Goal: Find contact information: Find contact information

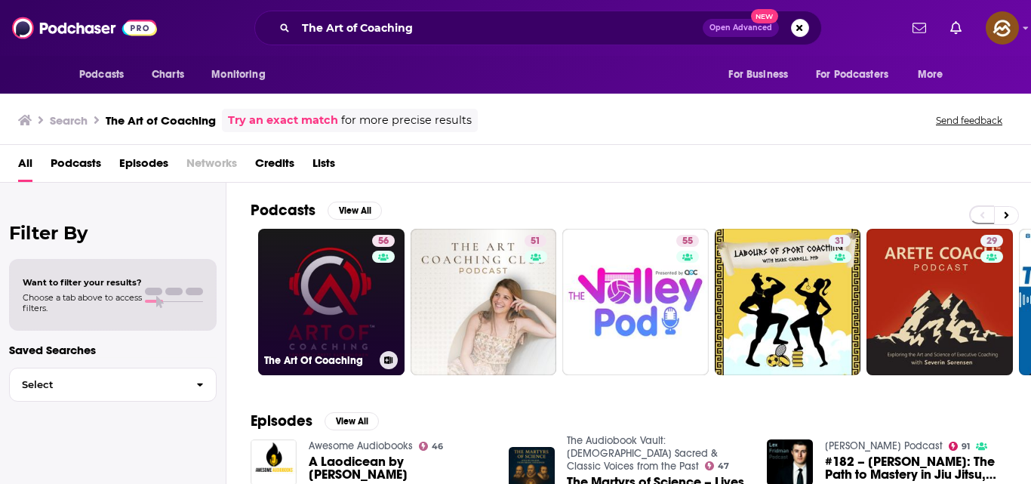
click at [309, 254] on link "56 The Art Of Coaching" at bounding box center [331, 302] width 146 height 146
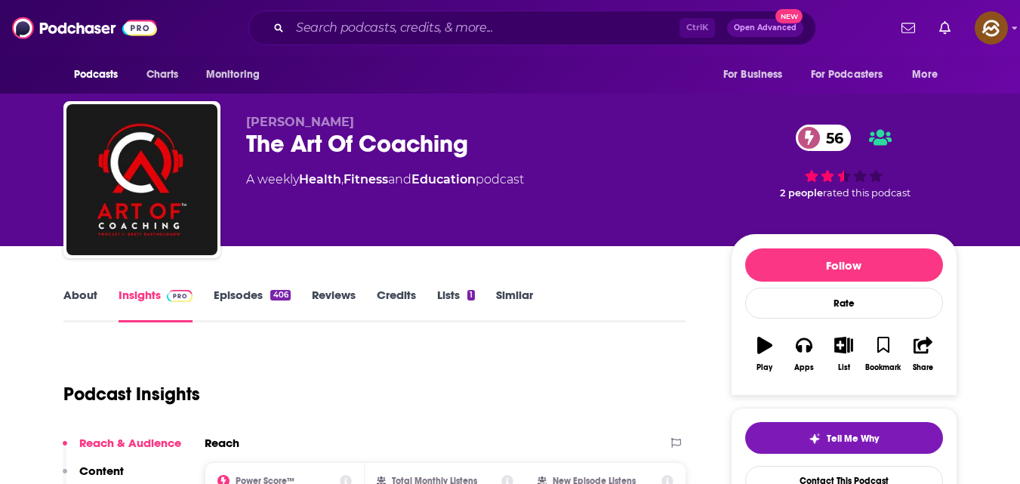
drag, startPoint x: 245, startPoint y: 118, endPoint x: 407, endPoint y: 106, distance: 162.7
click at [407, 106] on div "[PERSON_NAME] The Art Of Coaching 56 A weekly Health , Fitness and Education po…" at bounding box center [510, 182] width 894 height 163
copy span "[PERSON_NAME]"
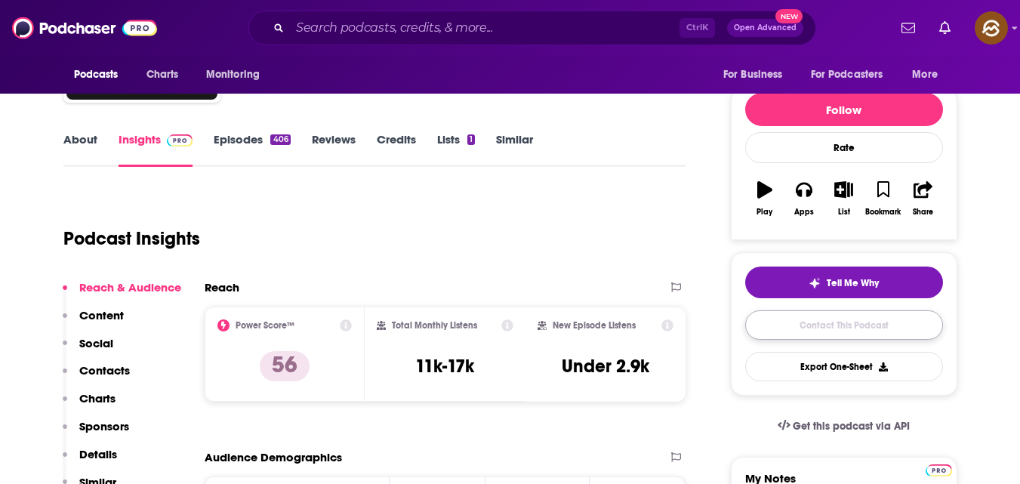
click at [826, 321] on link "Contact This Podcast" at bounding box center [844, 324] width 198 height 29
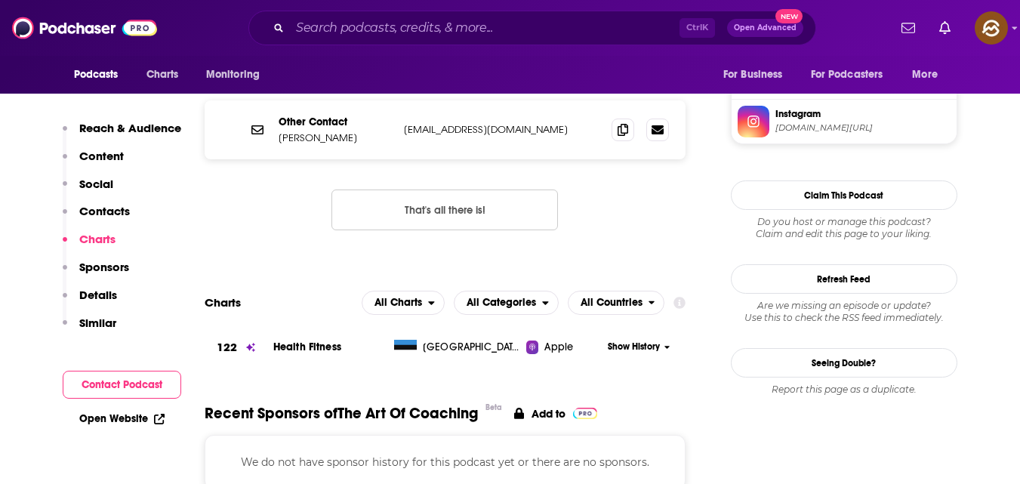
click at [120, 204] on p "Contacts" at bounding box center [104, 211] width 51 height 14
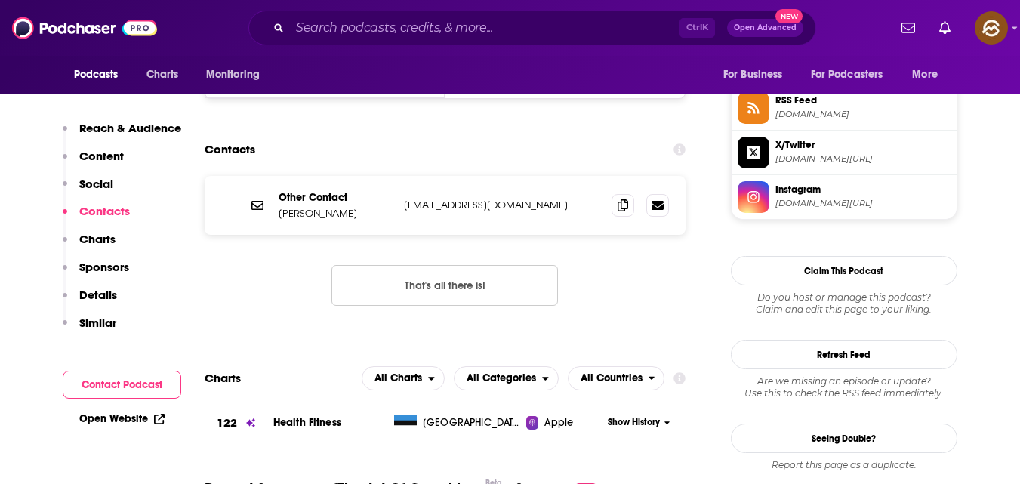
scroll to position [1244, 0]
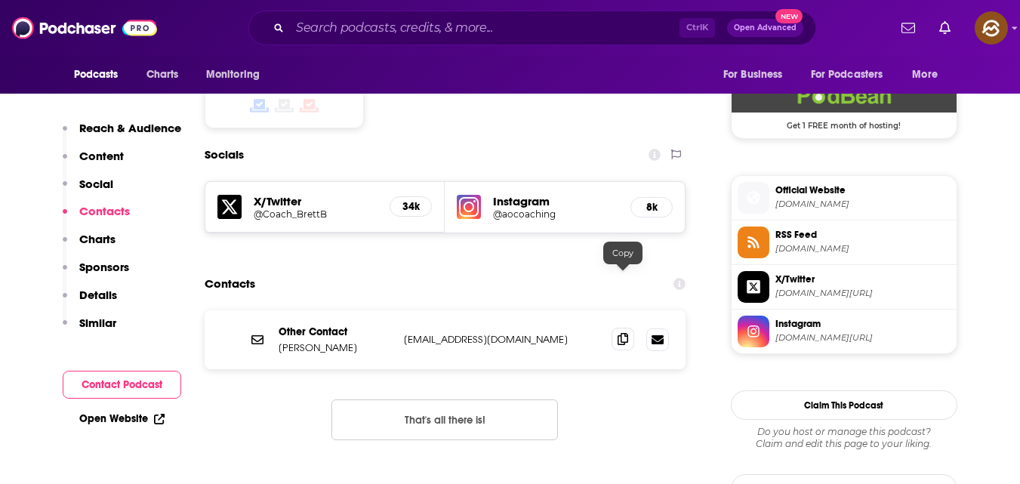
click at [620, 333] on icon at bounding box center [622, 339] width 11 height 12
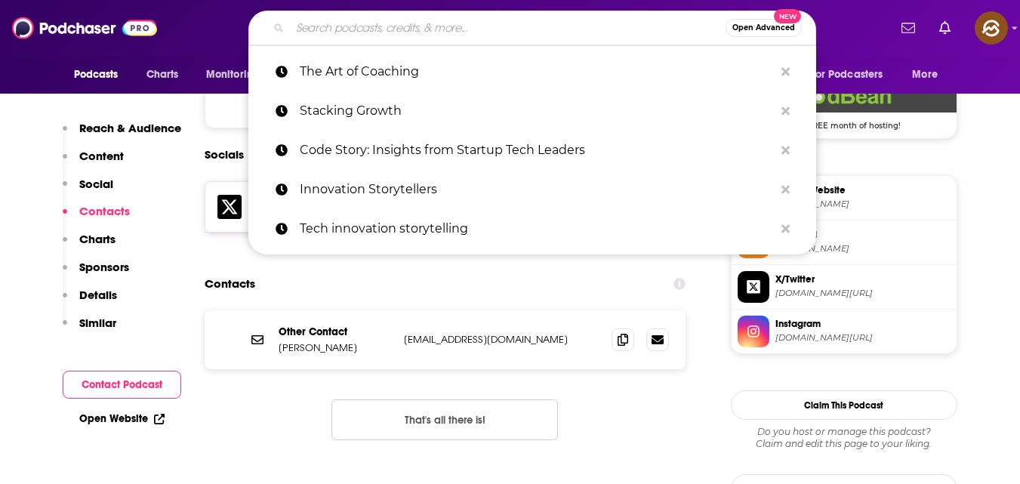
click at [408, 33] on input "Search podcasts, credits, & more..." at bounding box center [508, 28] width 436 height 24
paste input "The CEO's Guide to Marketing"
type input "The CEO's Guide to Marketing"
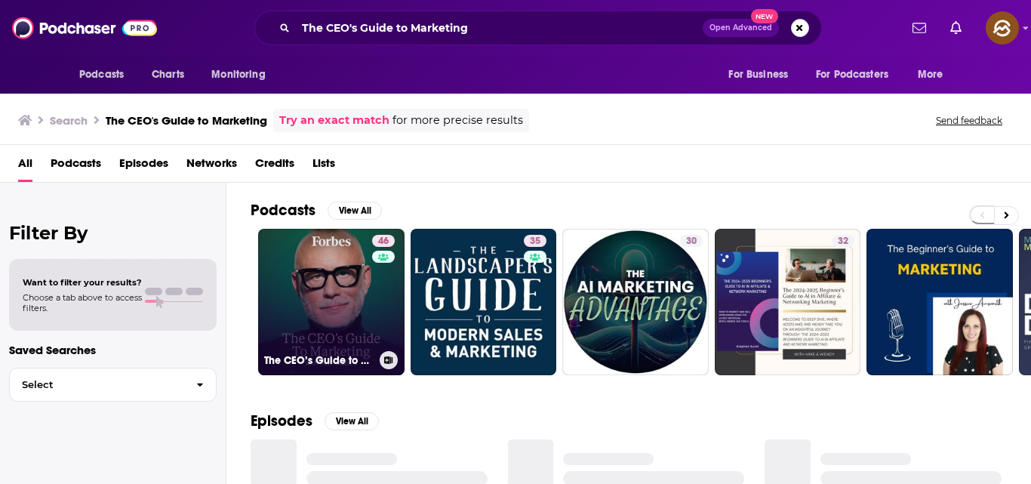
click at [345, 305] on link "46 The CEO’s Guide to Marketing" at bounding box center [331, 302] width 146 height 146
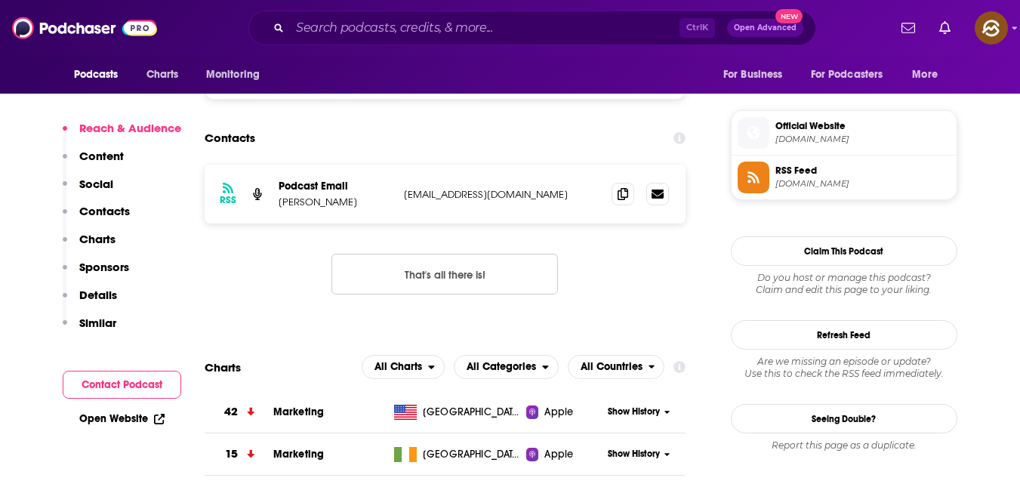
scroll to position [1044, 0]
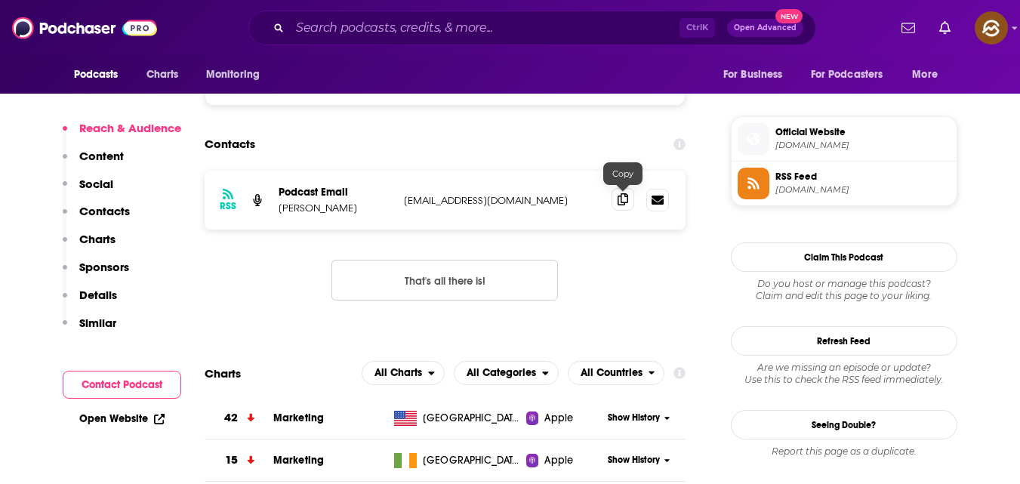
click at [621, 199] on icon at bounding box center [622, 199] width 11 height 12
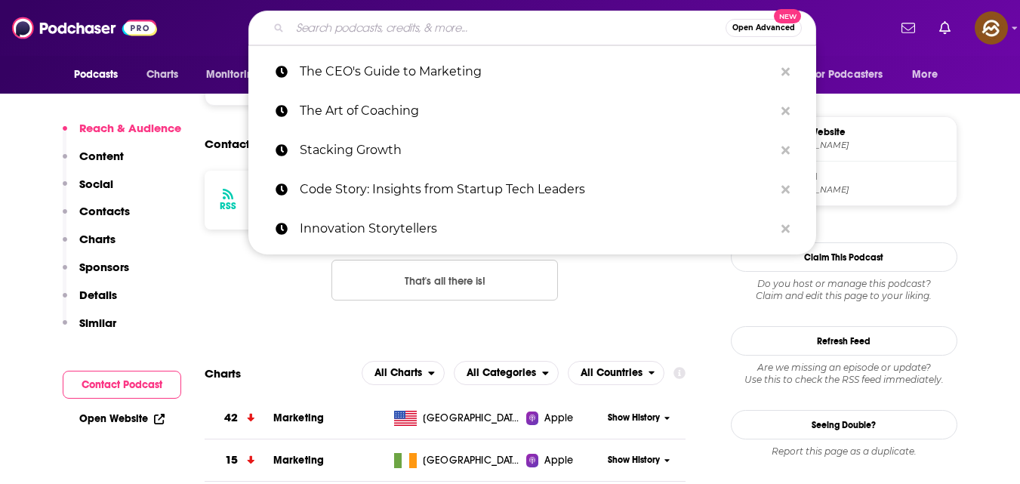
click at [389, 26] on input "Search podcasts, credits, & more..." at bounding box center [508, 28] width 436 height 24
paste input "Financial Fortitude"
type input "Financial Fortitude"
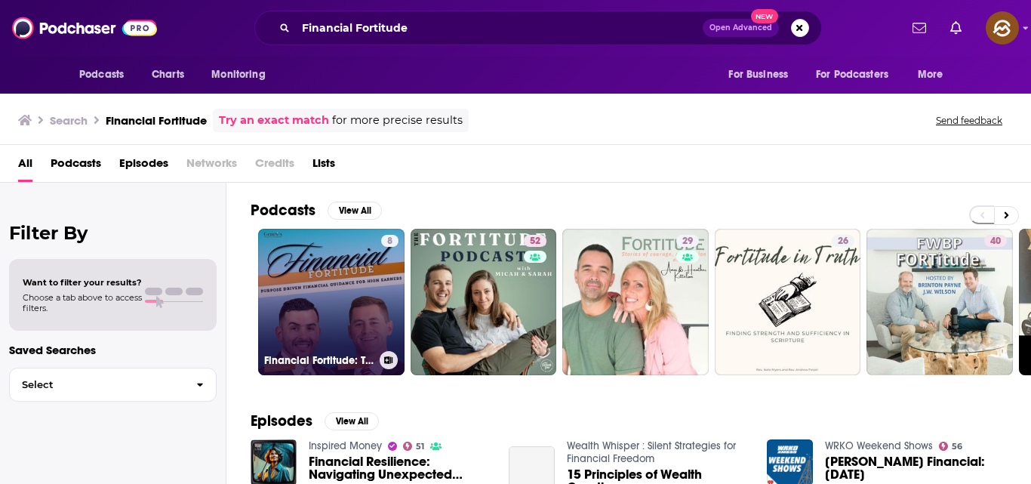
click at [365, 316] on link "8 Financial Fortitude: Tax, Wealth & Investment Strategies for High Income Earn…" at bounding box center [331, 302] width 146 height 146
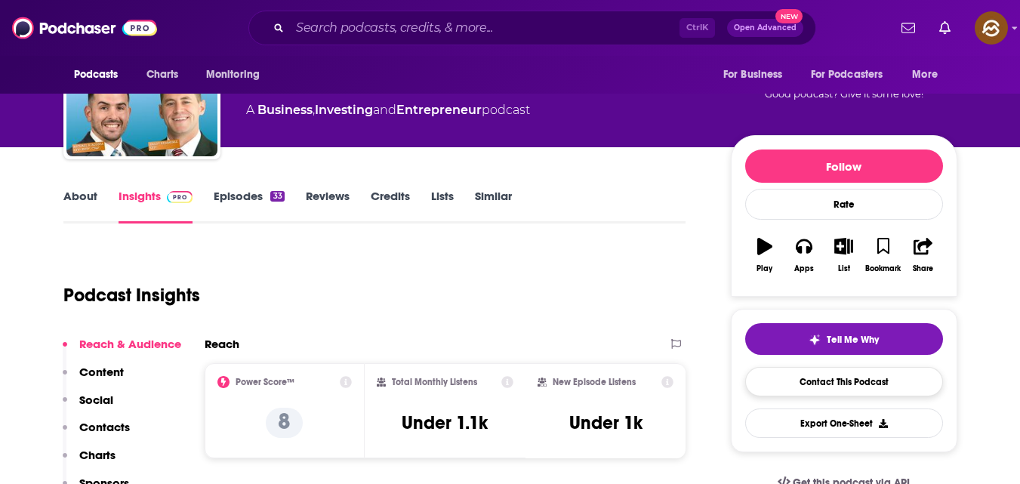
scroll to position [115, 0]
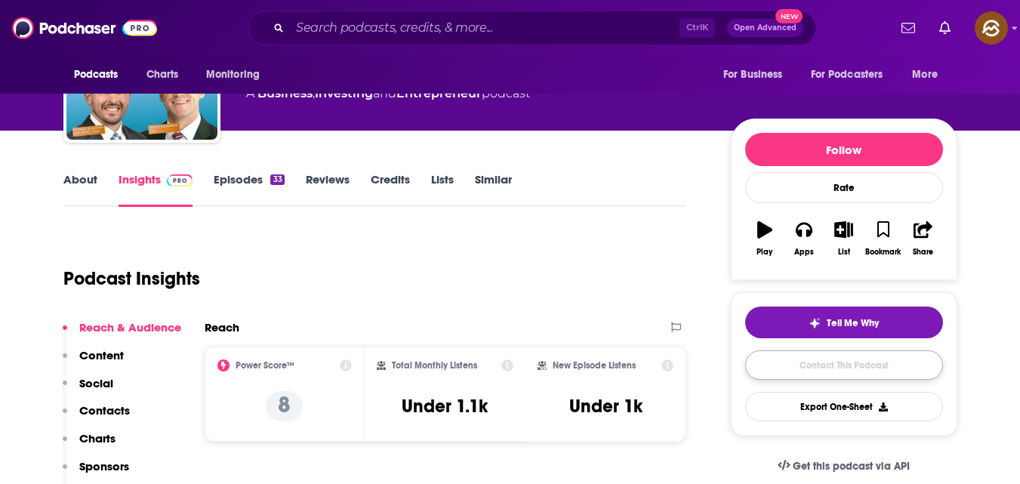
click at [811, 367] on link "Contact This Podcast" at bounding box center [844, 364] width 198 height 29
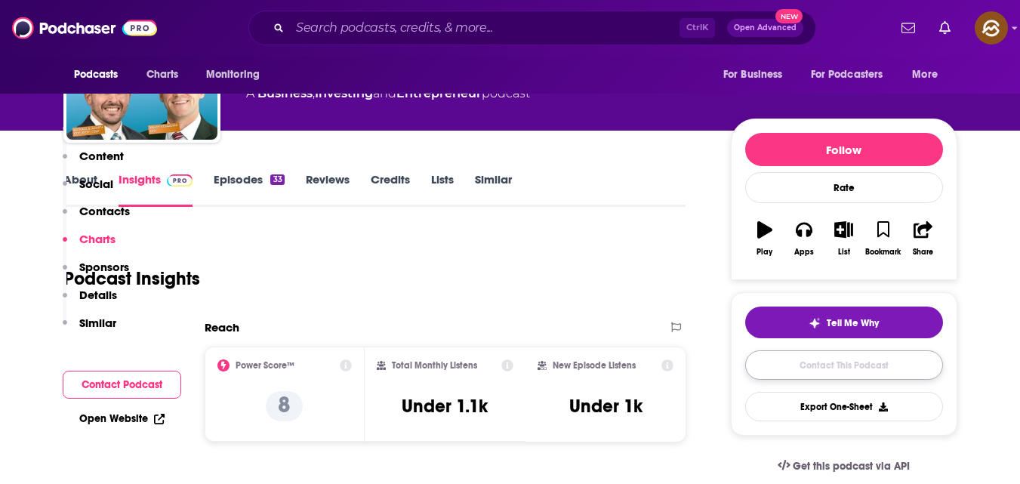
scroll to position [1218, 0]
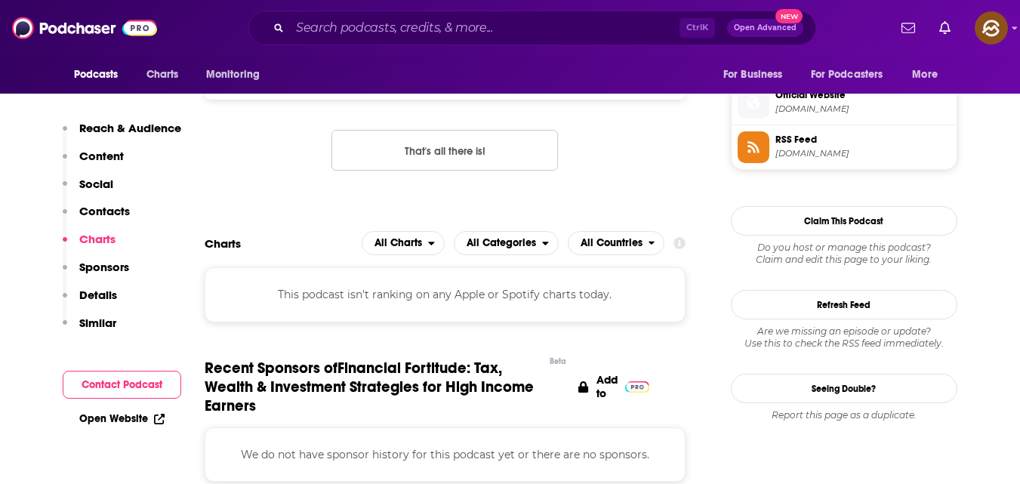
click at [112, 206] on p "Contacts" at bounding box center [104, 211] width 51 height 14
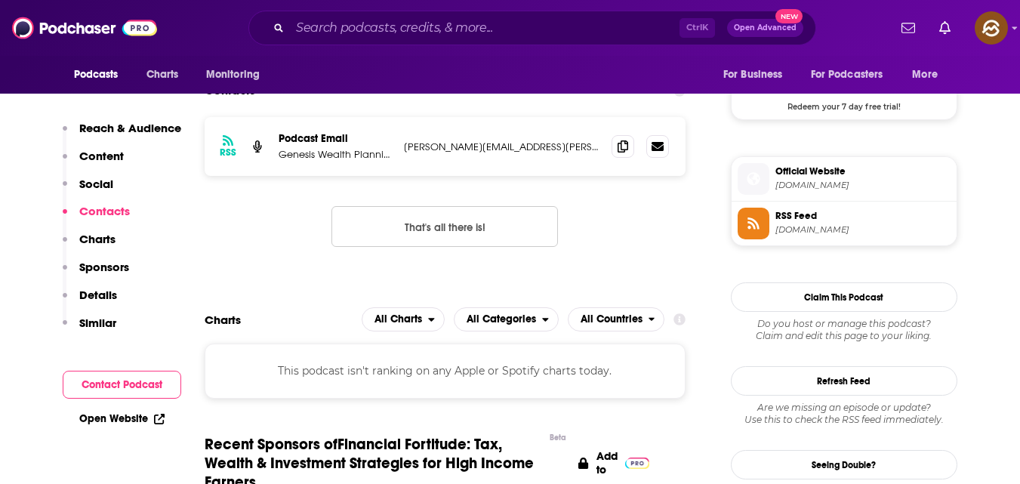
scroll to position [1008, 0]
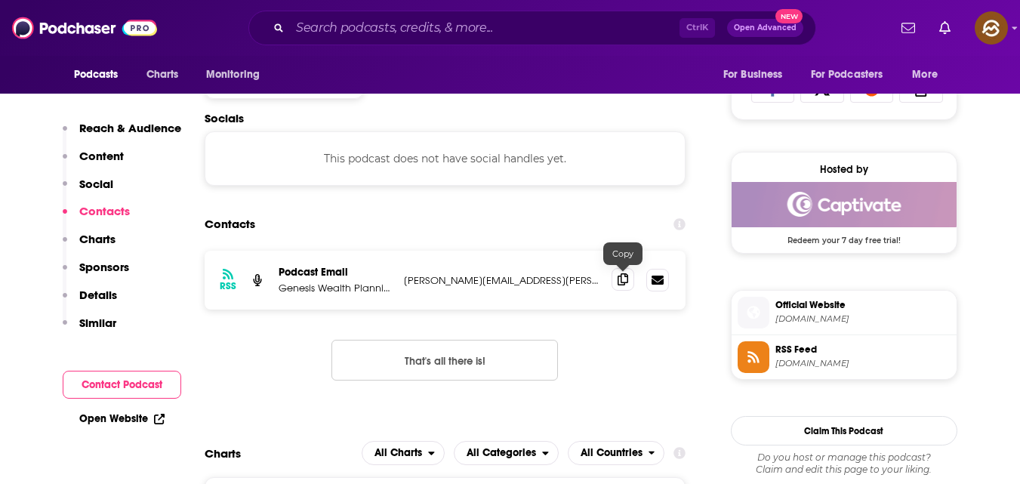
click at [621, 279] on icon at bounding box center [622, 279] width 11 height 12
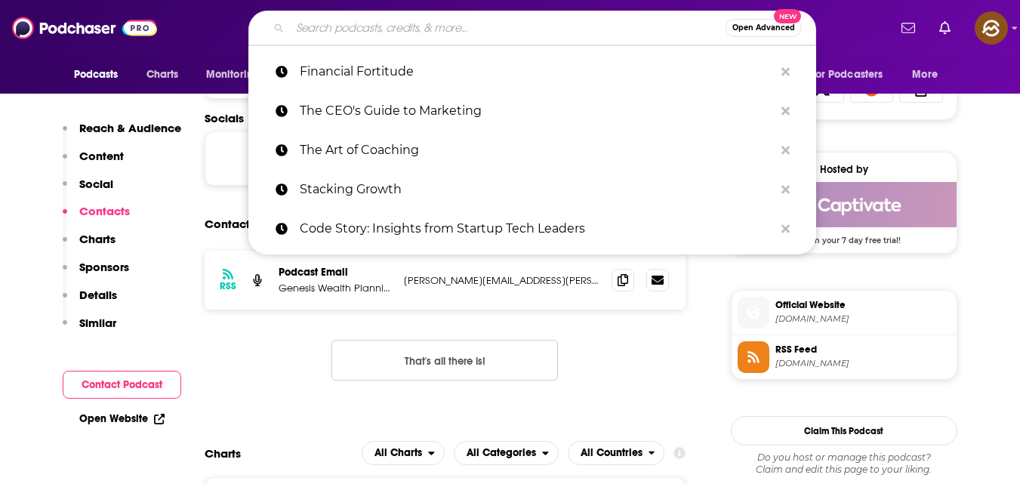
click at [372, 28] on input "Search podcasts, credits, & more..." at bounding box center [508, 28] width 436 height 24
paste input "Behind Their Success: Advice For Entrepreneurs"
type input "Behind Their Success: Advice For Entrepreneurs"
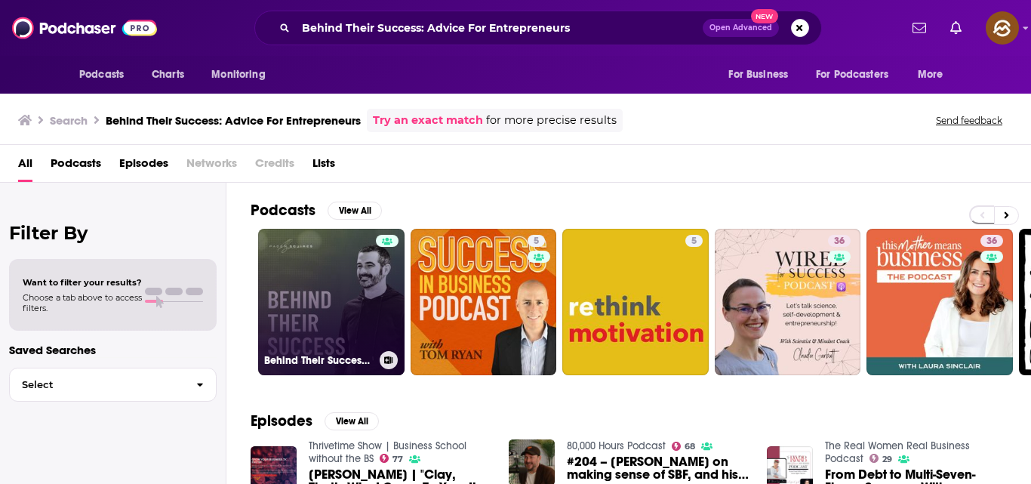
click at [291, 374] on link "Behind Their Success: Advice For Entrepreneurs" at bounding box center [331, 302] width 146 height 146
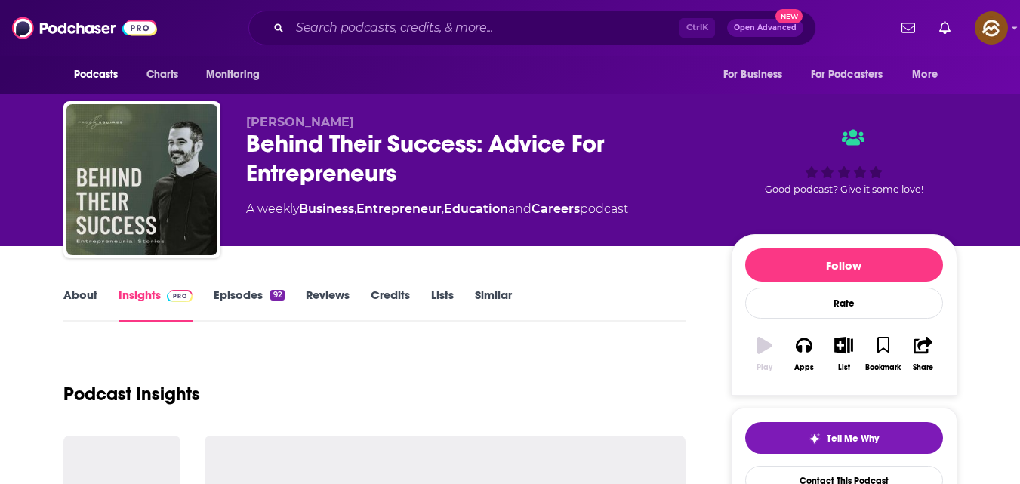
click at [302, 354] on div "Podcast Insights" at bounding box center [374, 384] width 623 height 77
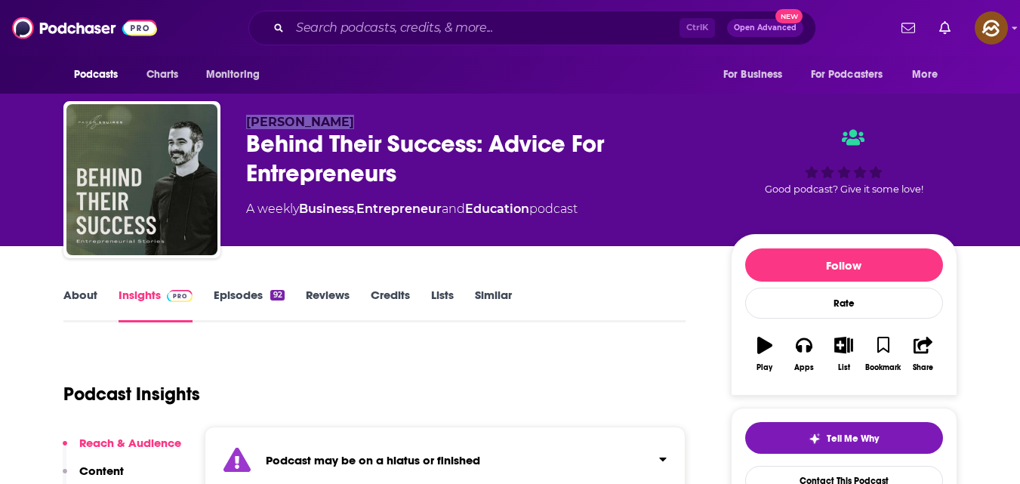
drag, startPoint x: 246, startPoint y: 115, endPoint x: 348, endPoint y: 102, distance: 102.8
click at [348, 102] on div "[PERSON_NAME] Behind Their Success: Advice For Entrepreneurs A weekly Business …" at bounding box center [510, 182] width 894 height 163
copy span "[PERSON_NAME]"
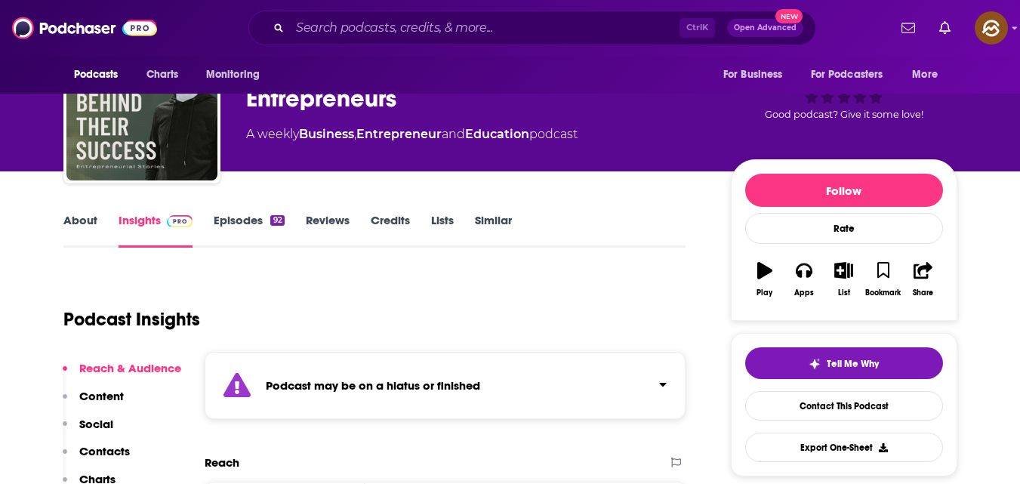
scroll to position [118, 0]
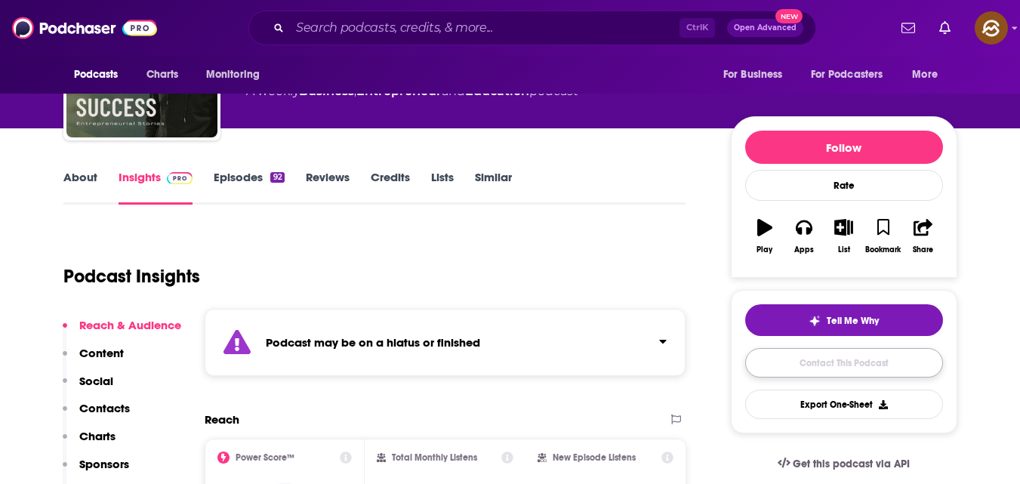
click at [843, 363] on link "Contact This Podcast" at bounding box center [844, 362] width 198 height 29
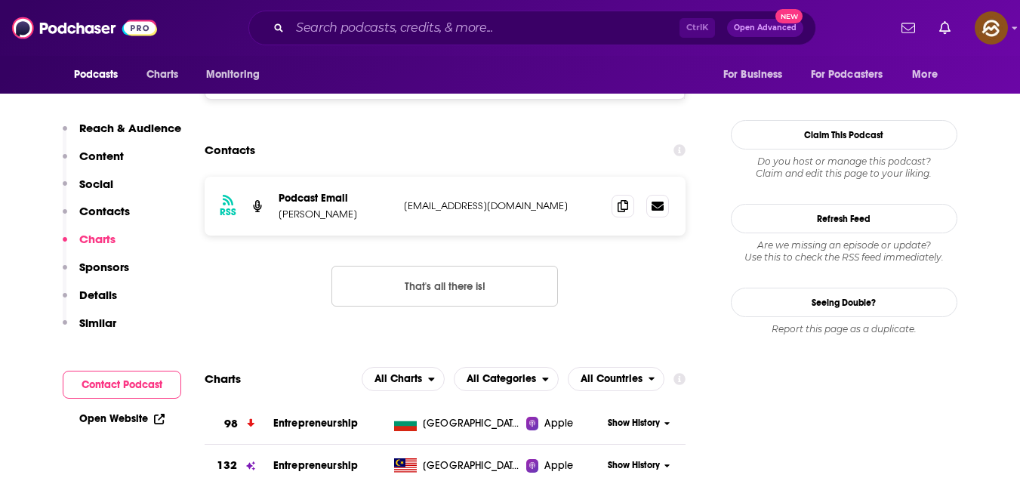
scroll to position [1210, 0]
click at [630, 213] on span at bounding box center [622, 206] width 23 height 23
click at [618, 199] on span at bounding box center [622, 206] width 23 height 23
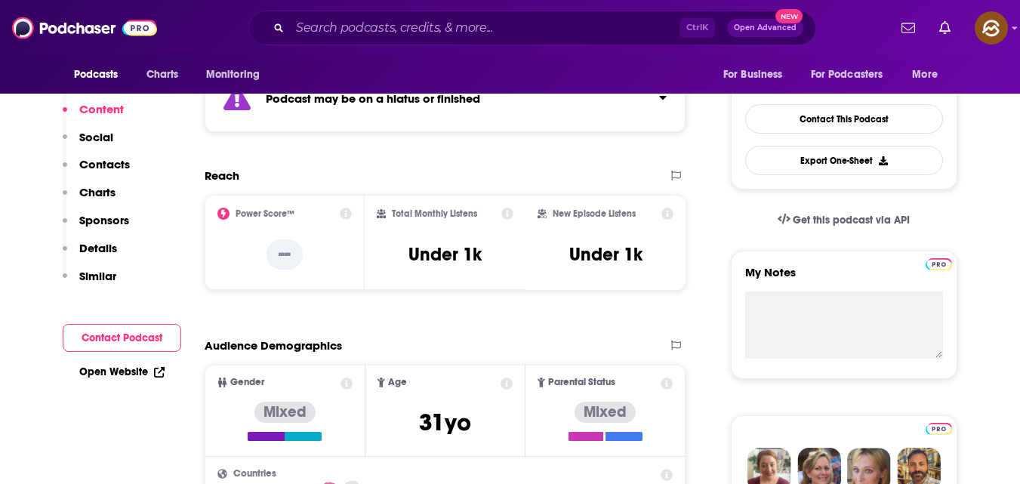
scroll to position [0, 0]
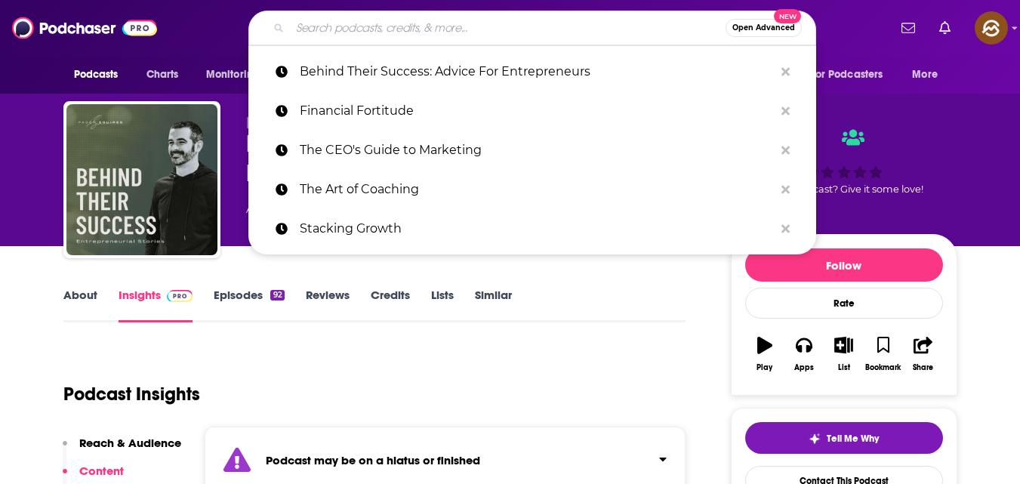
click at [424, 26] on input "Search podcasts, credits, & more..." at bounding box center [508, 28] width 436 height 24
paste input "CPA Life"
type input "CPA Life"
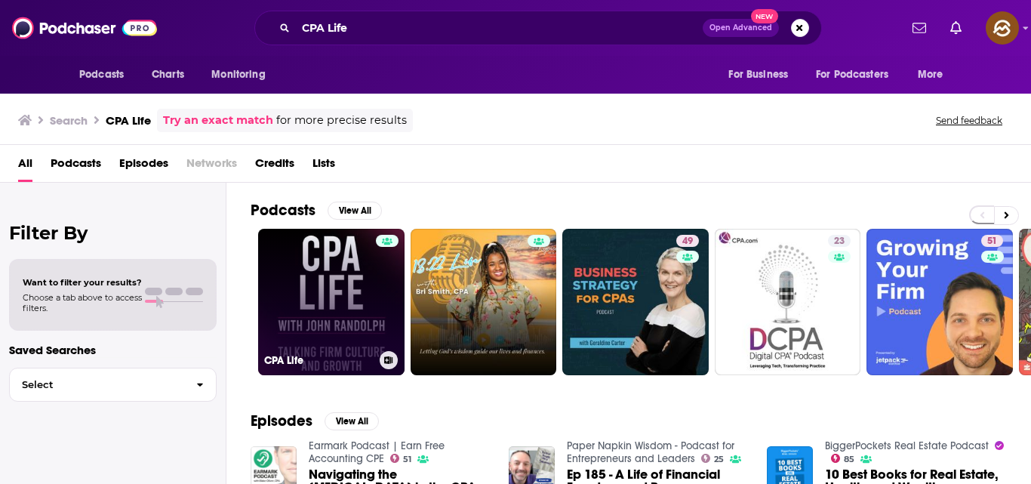
click at [330, 322] on link "CPA Life" at bounding box center [331, 302] width 146 height 146
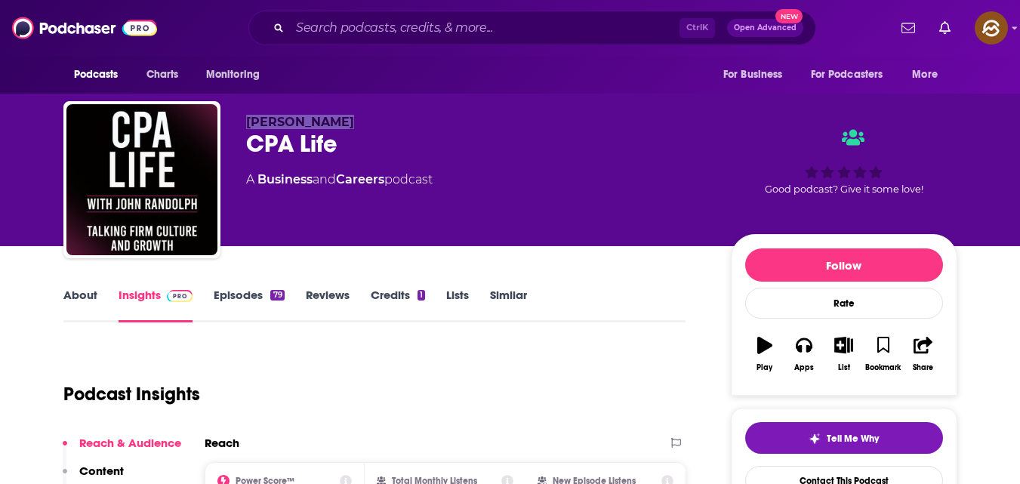
drag, startPoint x: 247, startPoint y: 123, endPoint x: 365, endPoint y: 118, distance: 117.9
click at [359, 118] on p "[PERSON_NAME]" at bounding box center [476, 122] width 460 height 14
copy span "[PERSON_NAME]"
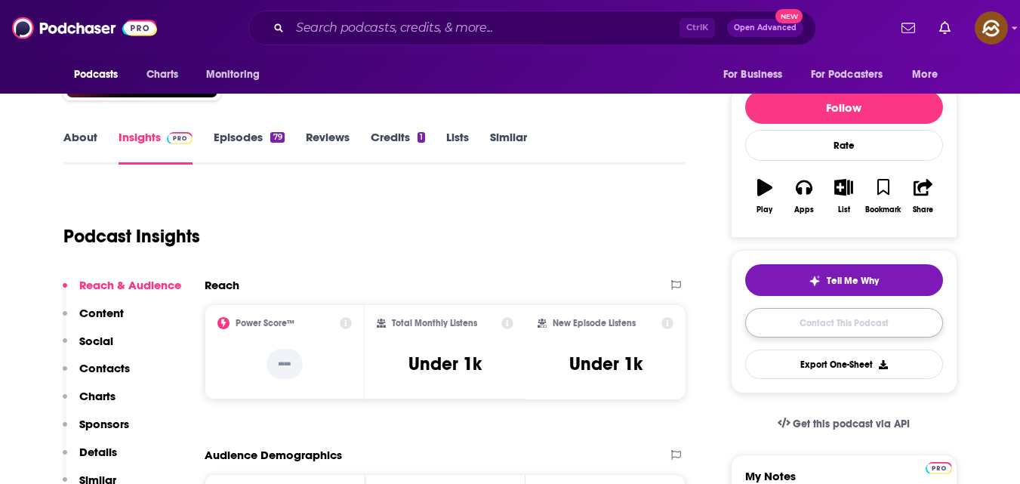
click at [821, 319] on link "Contact This Podcast" at bounding box center [844, 322] width 198 height 29
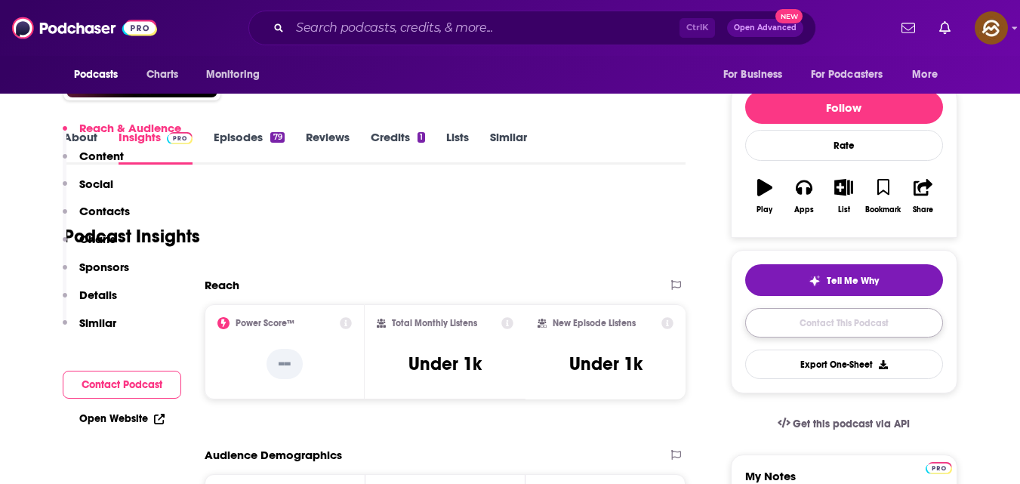
scroll to position [1223, 0]
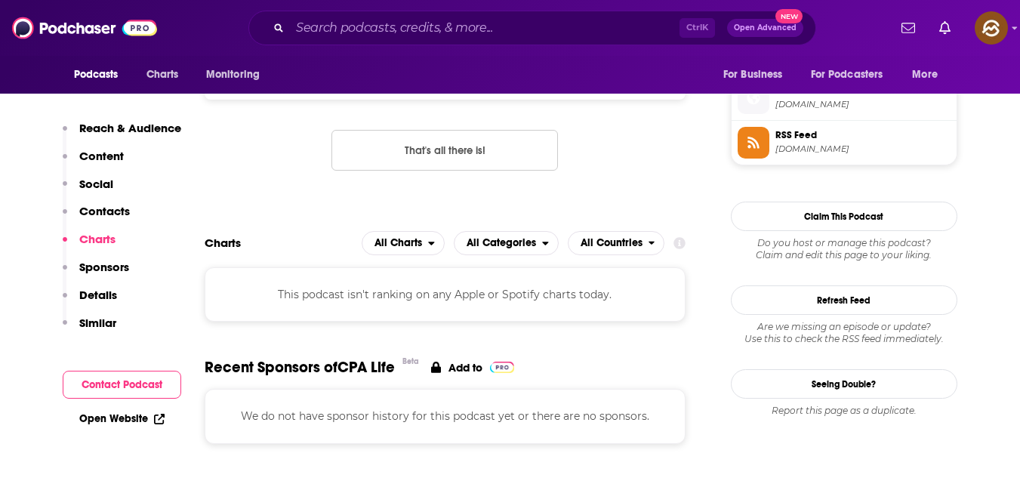
click at [95, 213] on p "Contacts" at bounding box center [104, 211] width 51 height 14
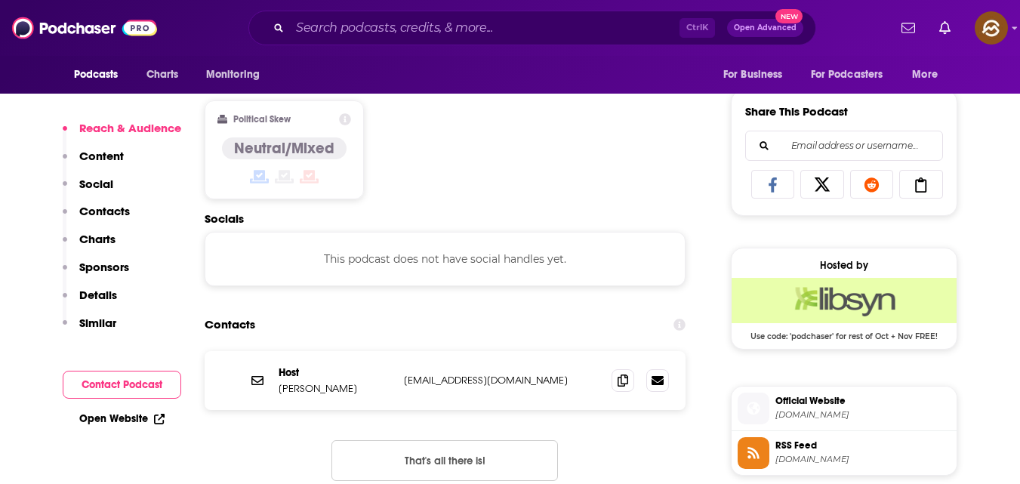
scroll to position [1140, 0]
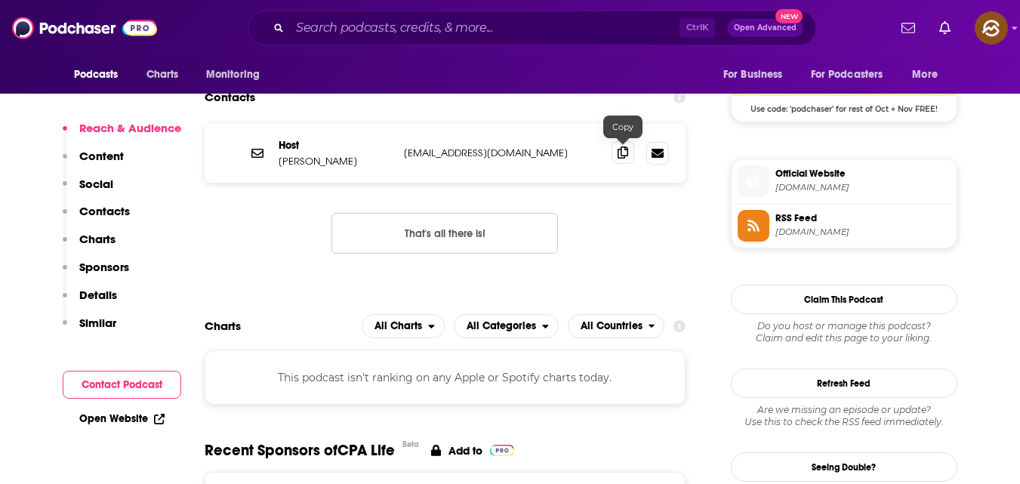
click at [619, 159] on span at bounding box center [622, 152] width 23 height 23
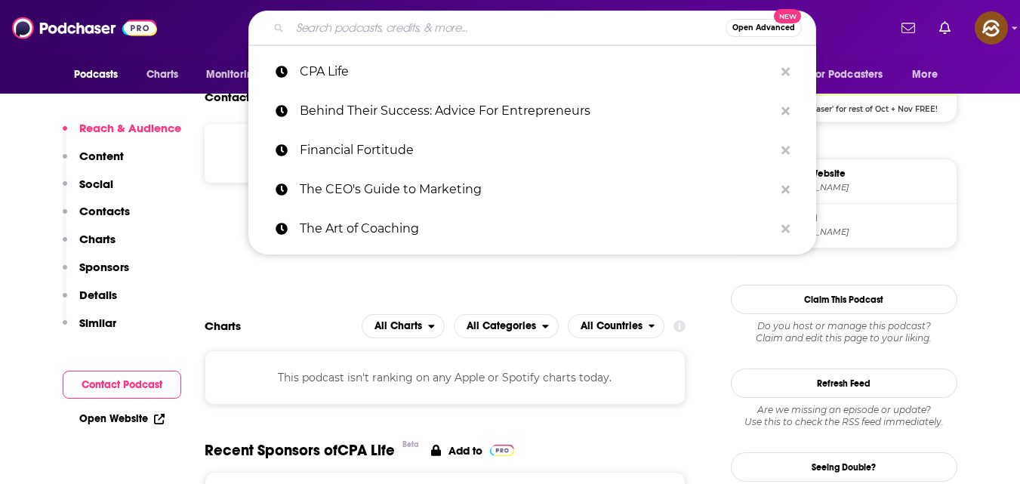
click at [420, 27] on input "Search podcasts, credits, & more..." at bounding box center [508, 28] width 436 height 24
paste input "Shares"
type input "Shares"
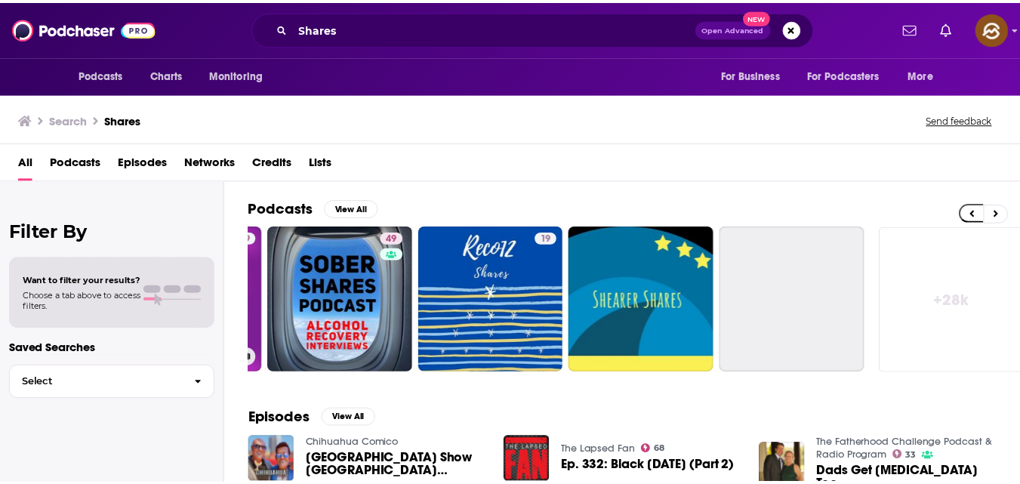
scroll to position [0, 606]
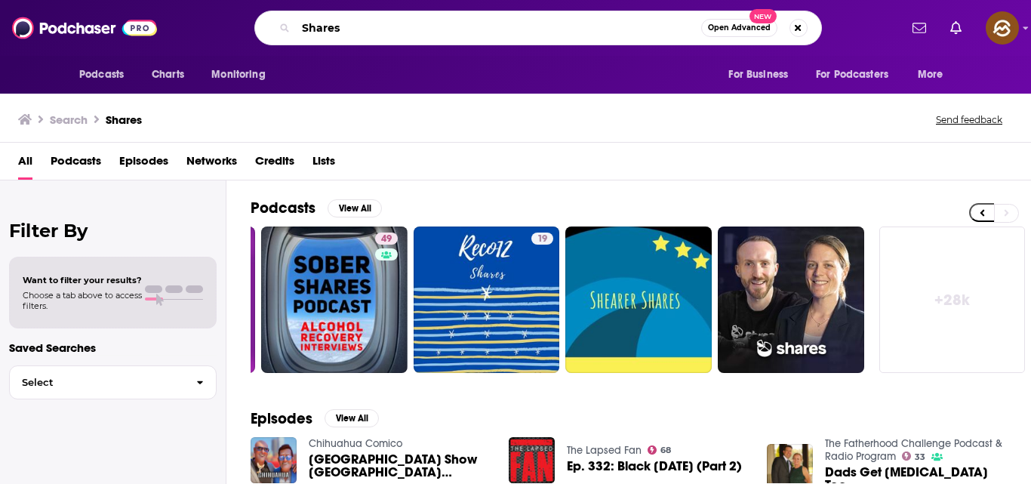
click at [346, 31] on input "Shares" at bounding box center [498, 28] width 405 height 24
type input "S"
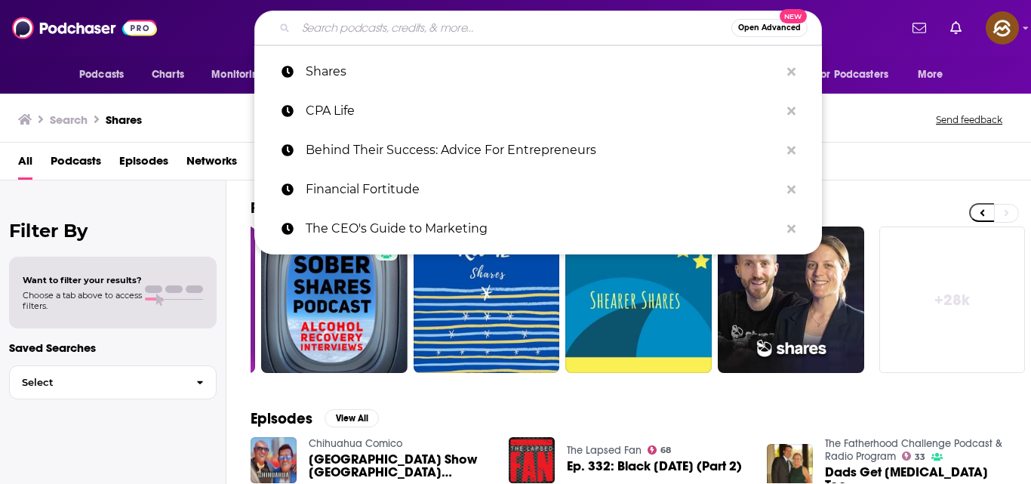
paste input "Business Owner Bootcamp"
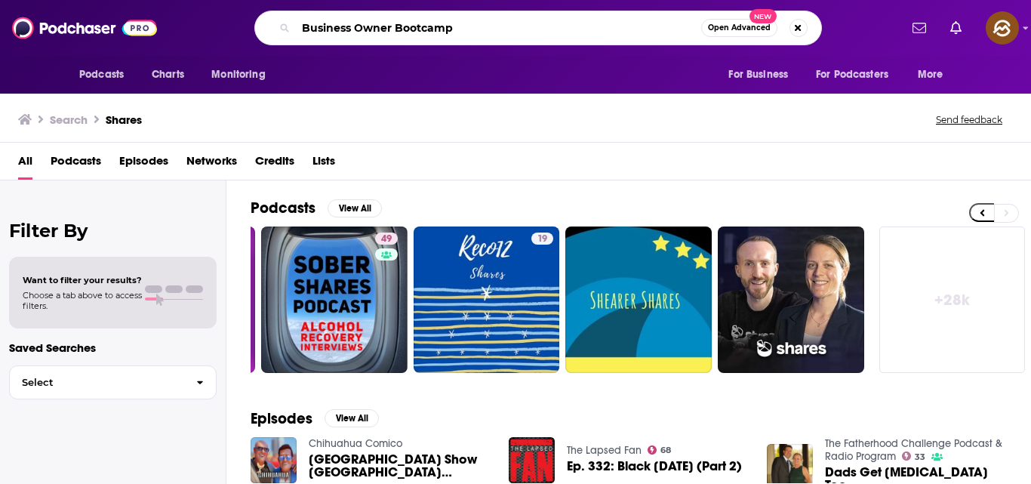
type input "Business Owner Bootcamp"
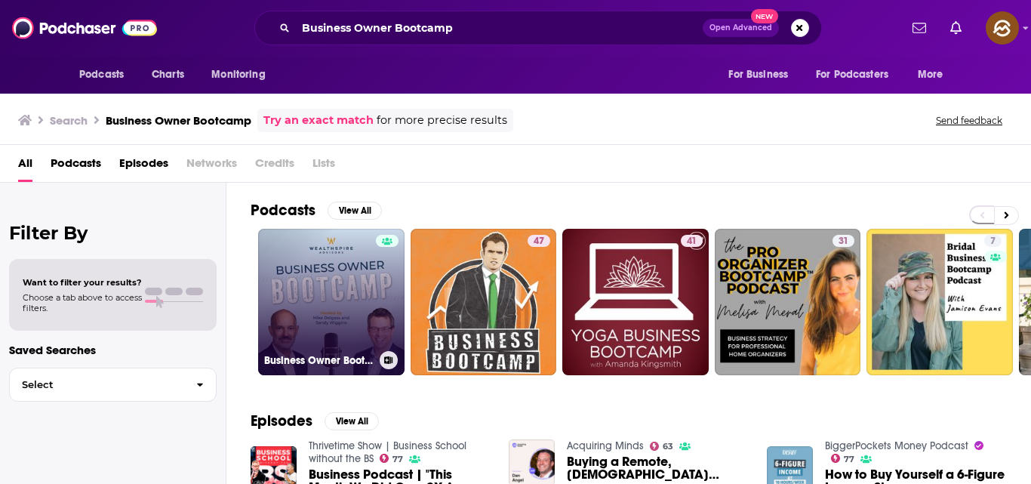
click at [365, 316] on link "Business Owner Bootcamp" at bounding box center [331, 302] width 146 height 146
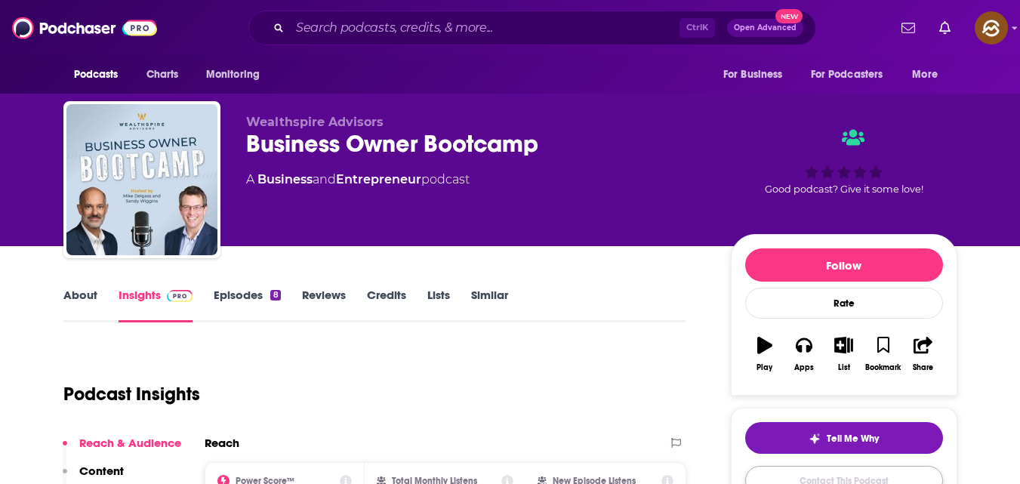
click at [797, 477] on link "Contact This Podcast" at bounding box center [844, 480] width 198 height 29
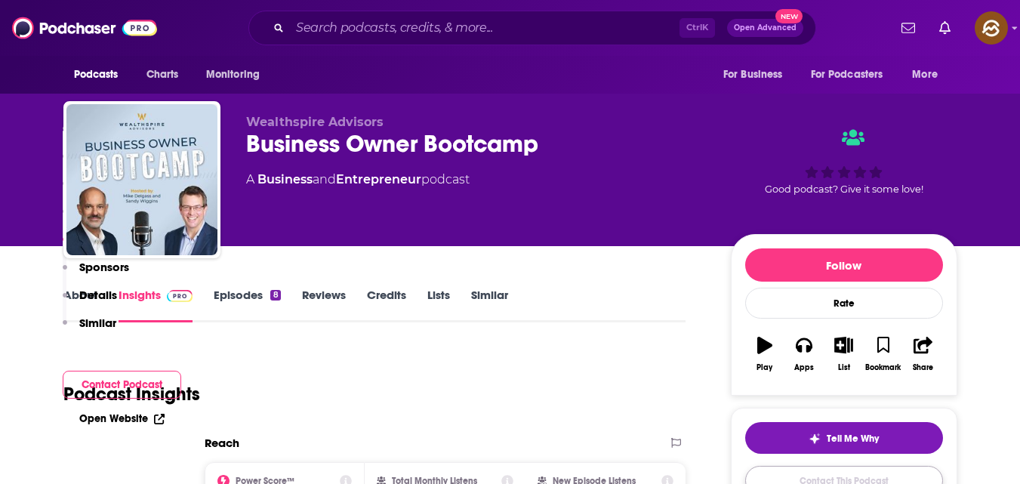
scroll to position [1218, 0]
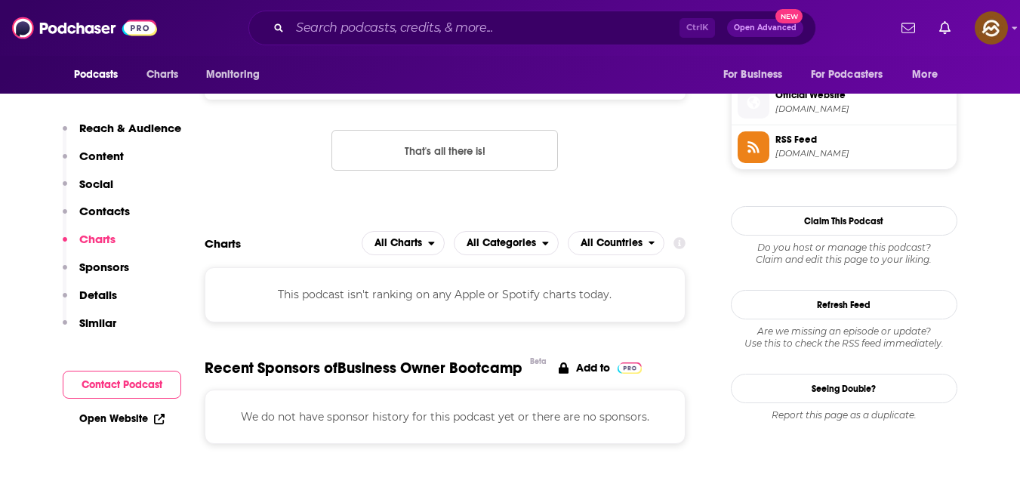
click at [116, 217] on p "Contacts" at bounding box center [104, 211] width 51 height 14
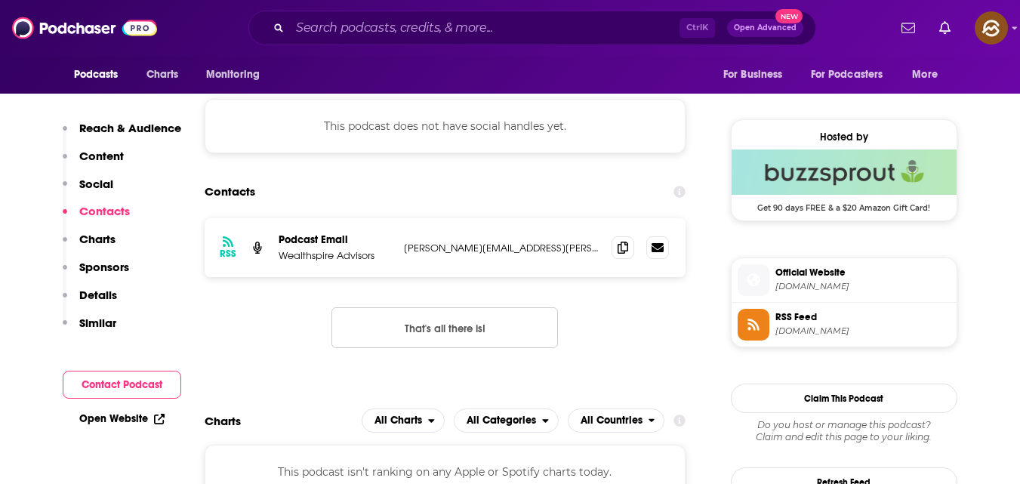
scroll to position [1008, 0]
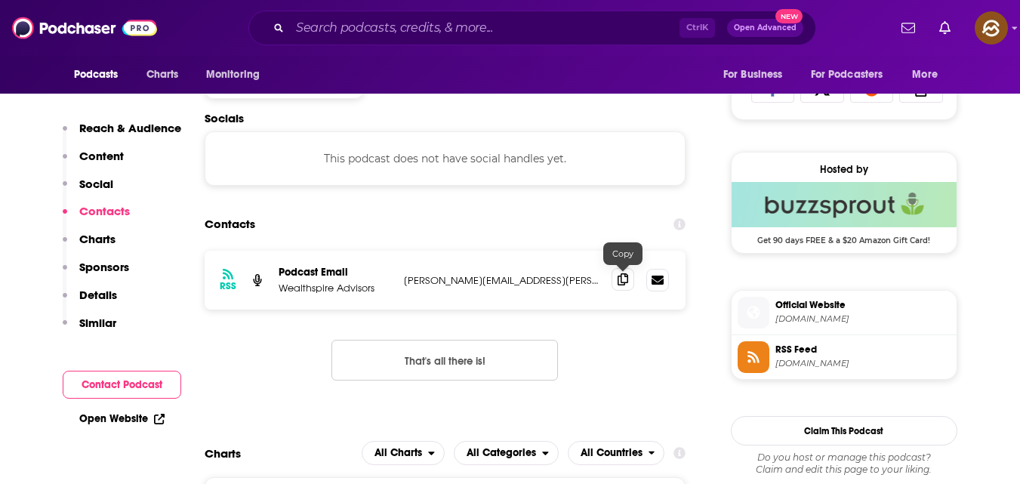
click at [624, 279] on icon at bounding box center [622, 279] width 11 height 12
click at [625, 282] on icon at bounding box center [622, 279] width 11 height 12
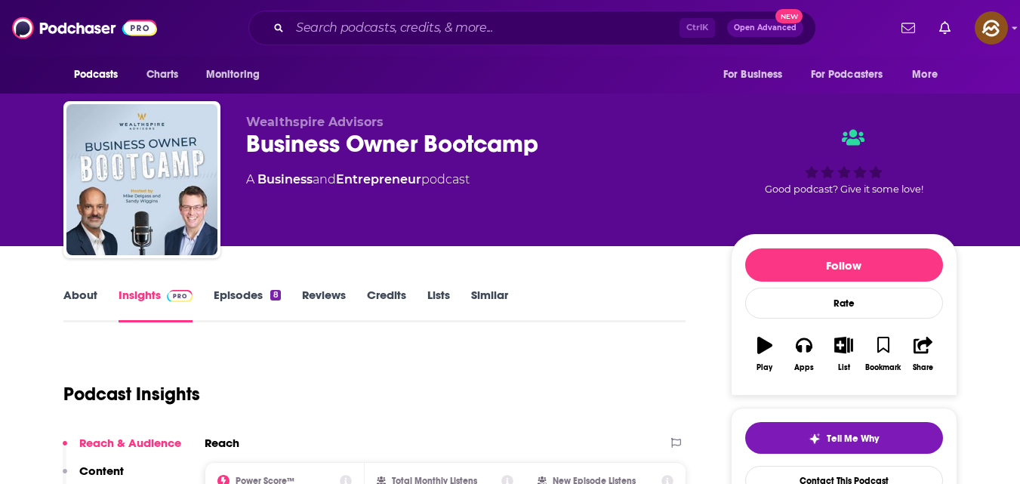
scroll to position [72, 0]
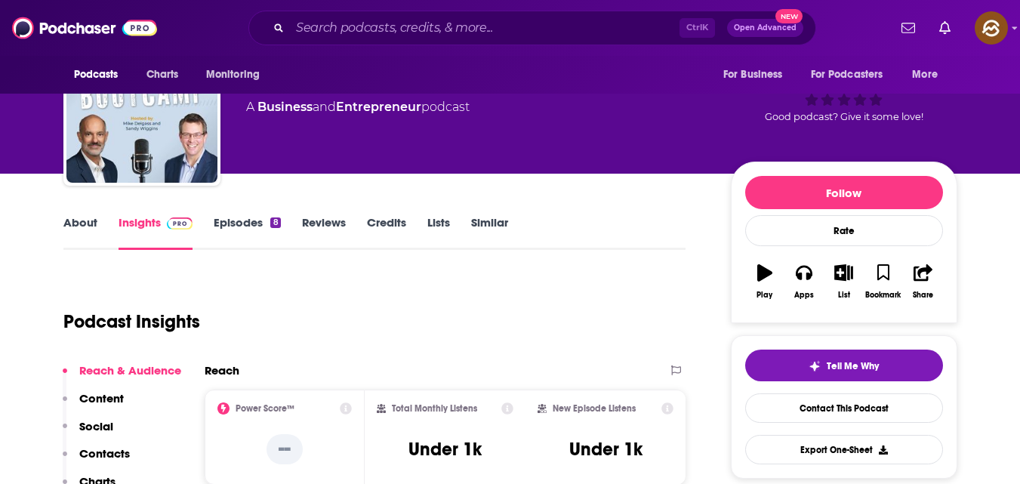
click at [389, 340] on div "Podcast Insights" at bounding box center [368, 312] width 611 height 77
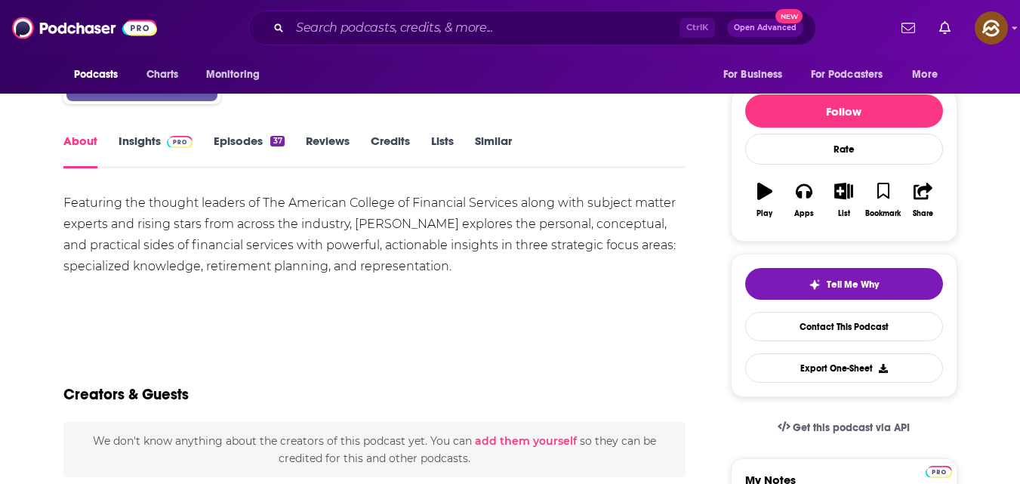
scroll to position [153, 0]
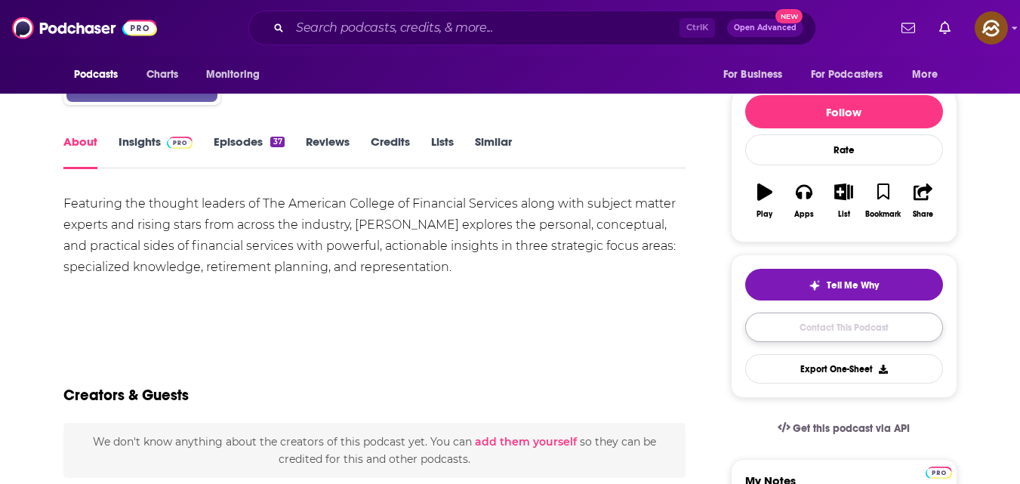
click at [792, 327] on link "Contact This Podcast" at bounding box center [844, 327] width 198 height 29
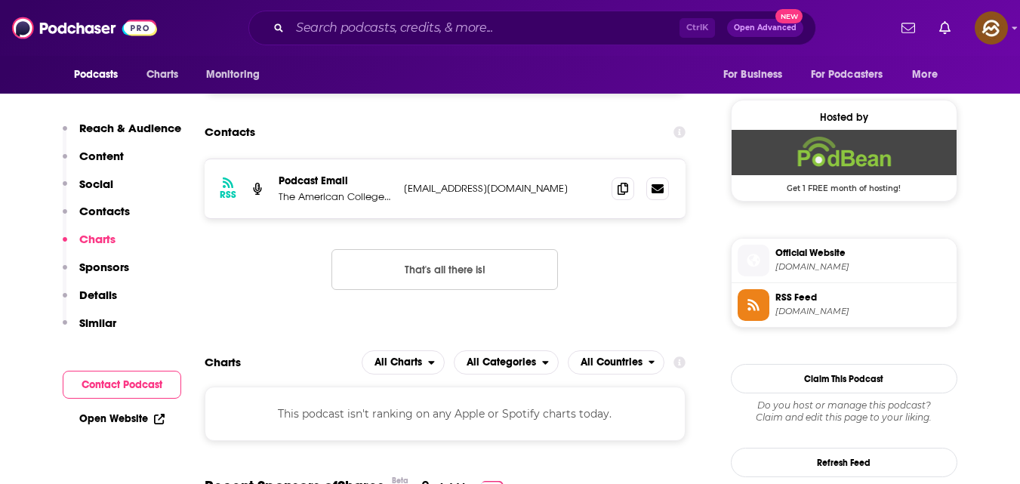
scroll to position [1039, 0]
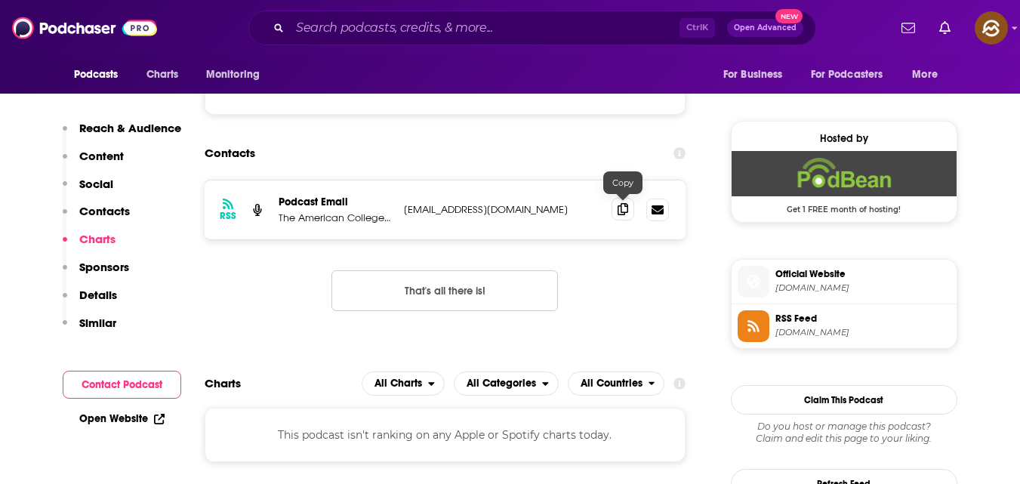
click at [620, 208] on icon at bounding box center [622, 209] width 11 height 12
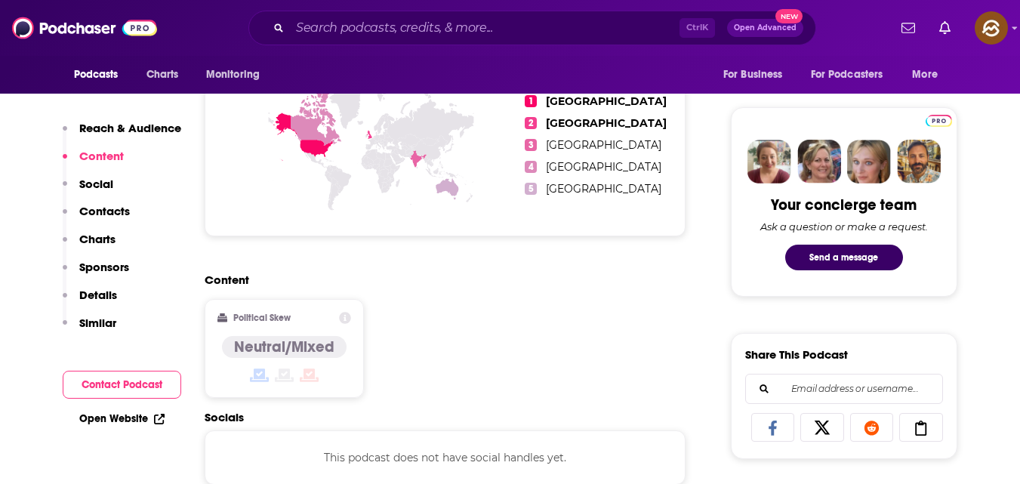
scroll to position [659, 0]
